Goal: Transaction & Acquisition: Purchase product/service

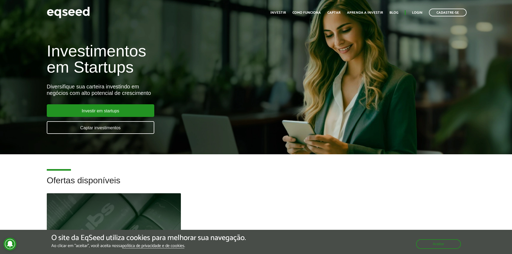
click at [281, 11] on link "Investir" at bounding box center [278, 12] width 16 height 3
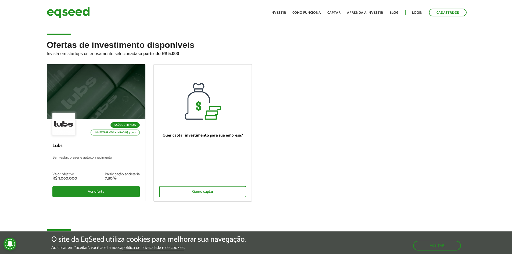
click at [296, 162] on ul "Saúde e Fitness Investimento mínimo: R$ 5.000 Lubs Bem-estar, prazer e autoconh…" at bounding box center [256, 137] width 427 height 146
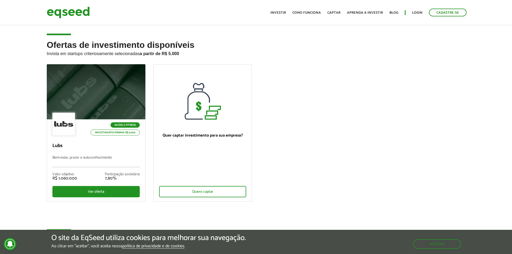
click at [307, 64] on h2 "Ofertas de investimento disponíveis Invista em startups criteriosamente selecio…" at bounding box center [256, 52] width 419 height 24
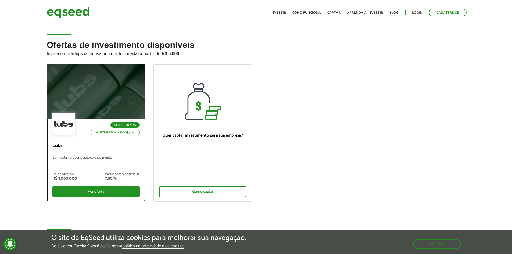
click at [100, 105] on div at bounding box center [96, 92] width 118 height 66
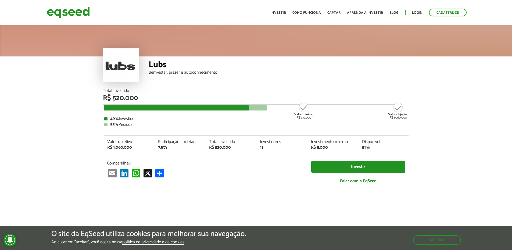
click at [37, 171] on article "Lubs Bem-estar, prazer e autoconhecimento Total Investido R$ 520.000 Valor míni…" at bounding box center [256, 201] width 512 height 354
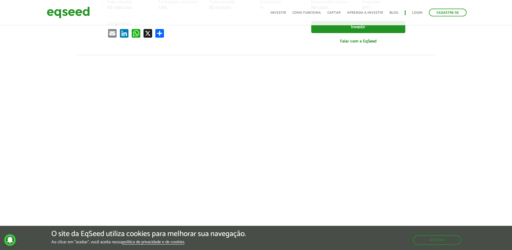
scroll to position [151, 0]
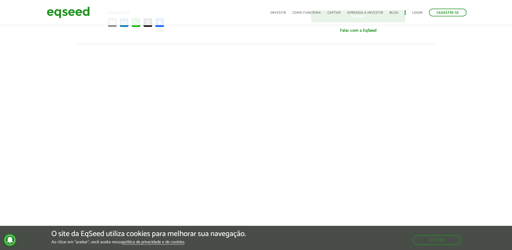
drag, startPoint x: 55, startPoint y: 155, endPoint x: 59, endPoint y: 139, distance: 16.4
click at [55, 155] on div at bounding box center [256, 135] width 512 height 183
click at [41, 117] on div at bounding box center [256, 135] width 512 height 183
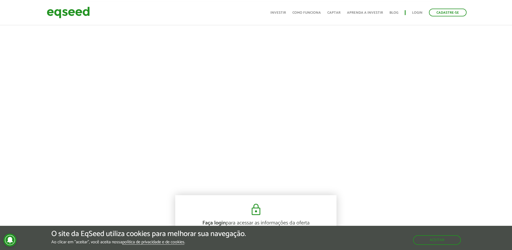
scroll to position [183, 0]
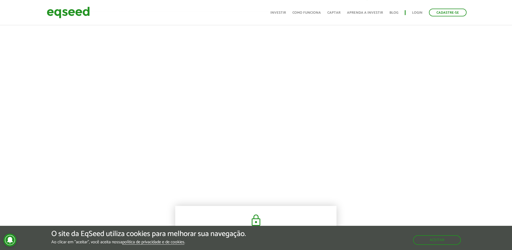
click at [46, 145] on div at bounding box center [256, 103] width 512 height 183
